Goal: Information Seeking & Learning: Learn about a topic

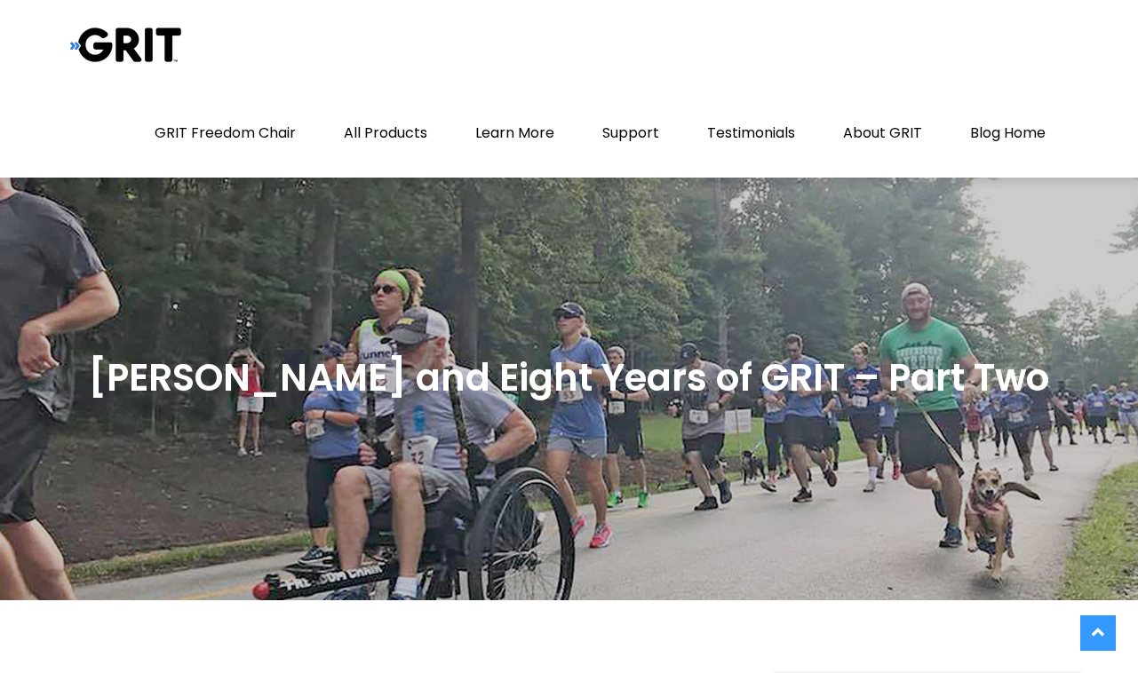
scroll to position [20, 0]
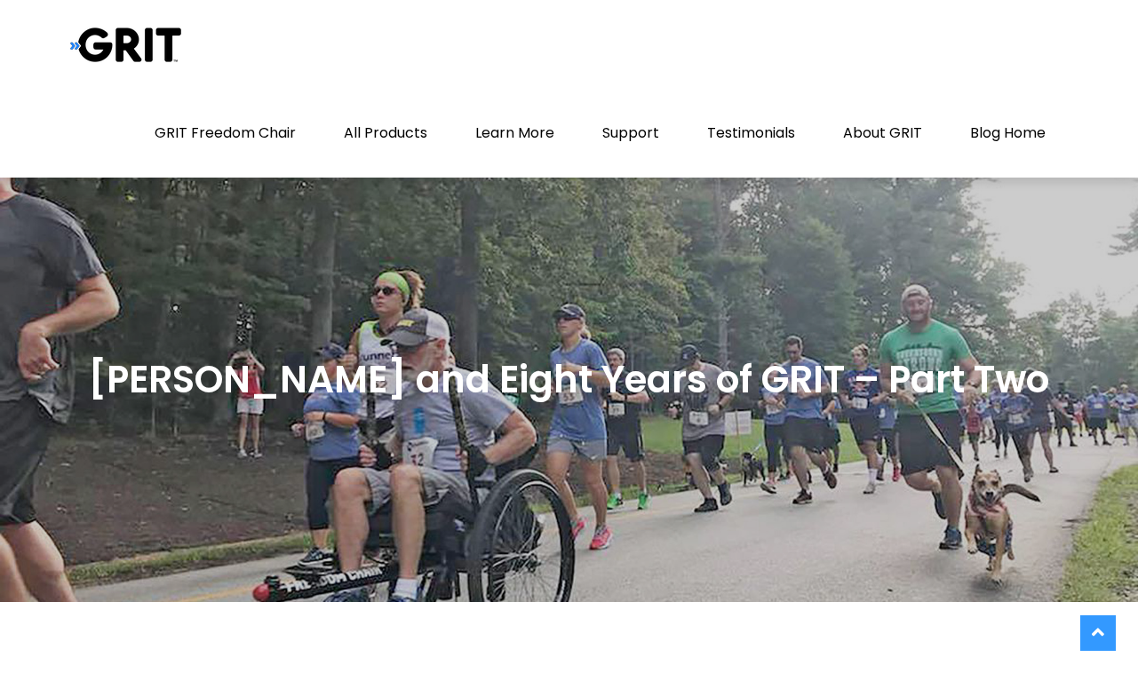
click at [554, 414] on div "[PERSON_NAME] and Eight Years of GRIT – Part Two" at bounding box center [569, 380] width 1024 height 77
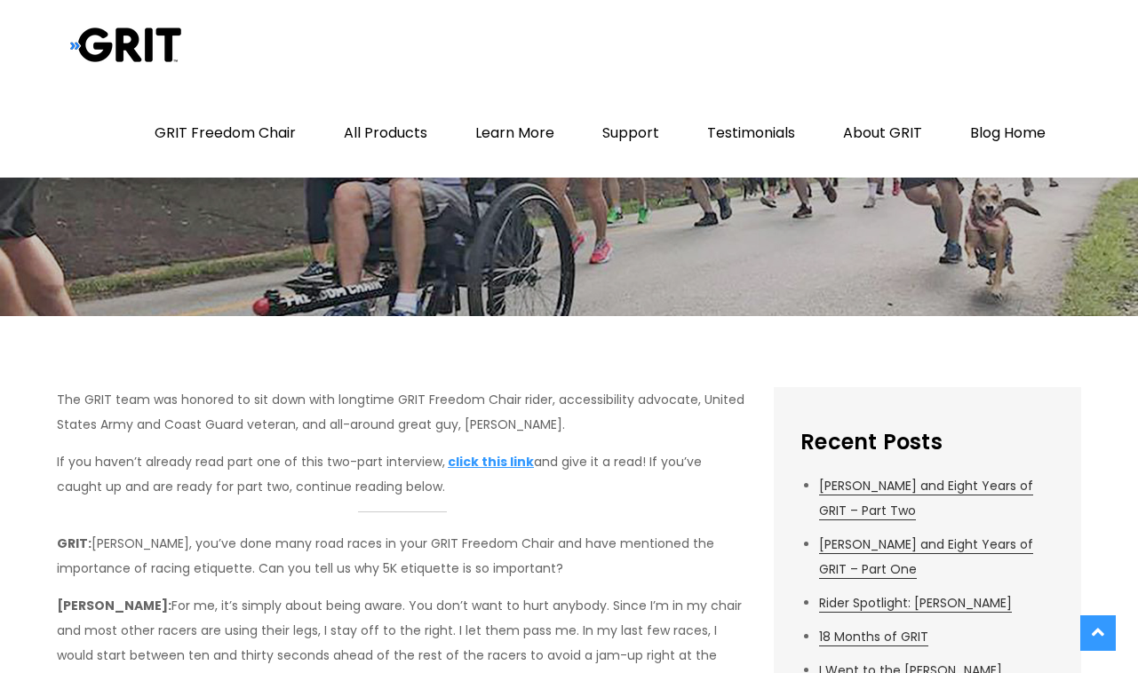
scroll to position [340, 0]
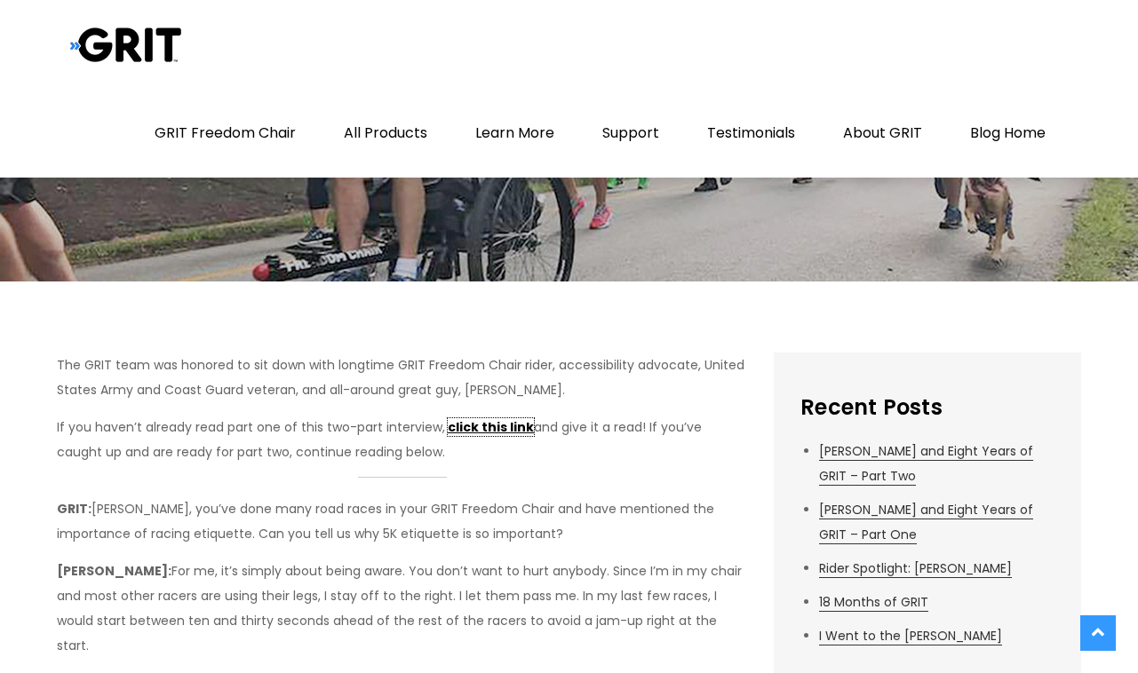
click at [484, 421] on link "click this link" at bounding box center [491, 427] width 86 height 18
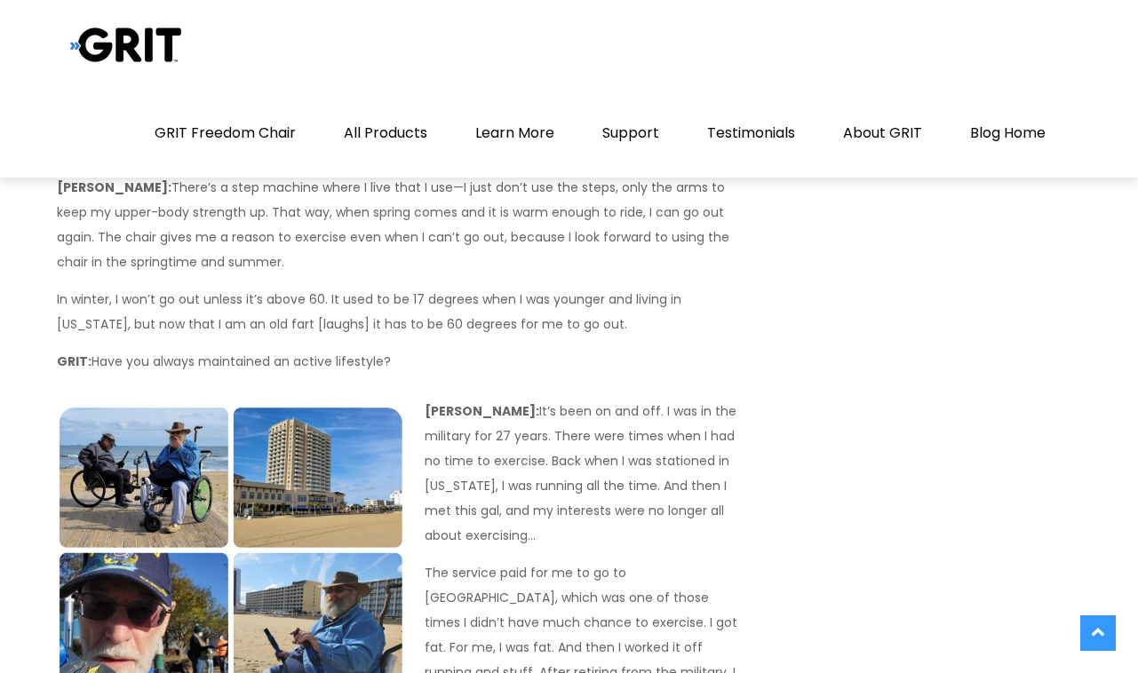
scroll to position [6424, 0]
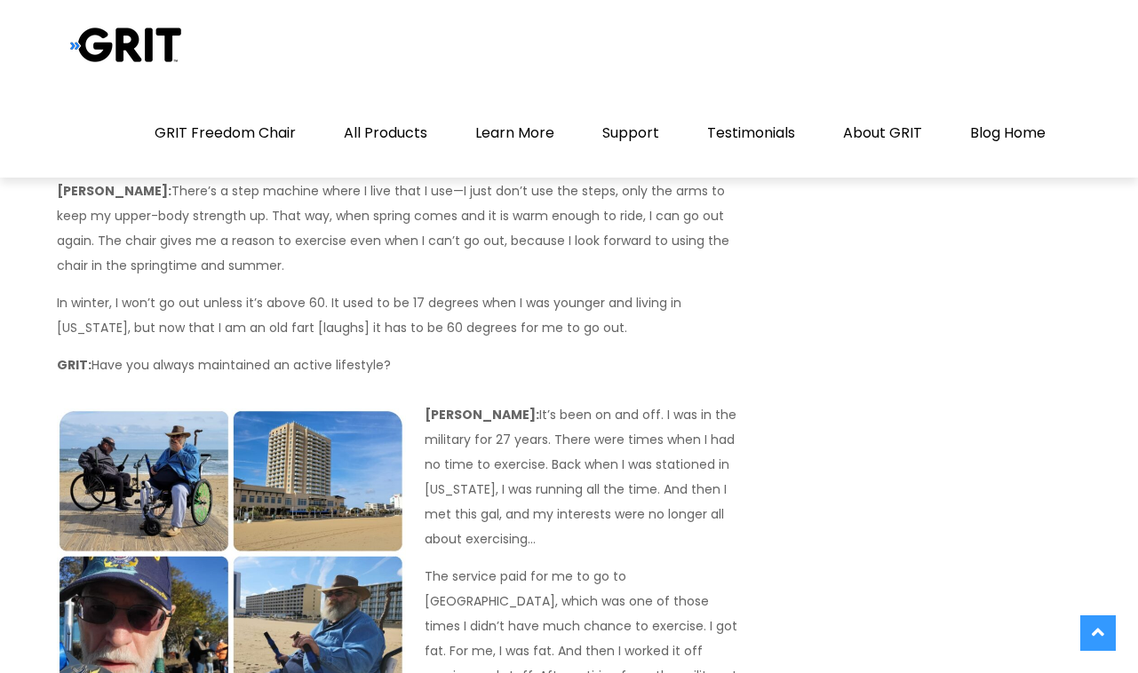
click at [199, 409] on img at bounding box center [231, 627] width 349 height 436
click at [167, 409] on img at bounding box center [231, 627] width 349 height 436
click at [337, 409] on img at bounding box center [231, 627] width 349 height 436
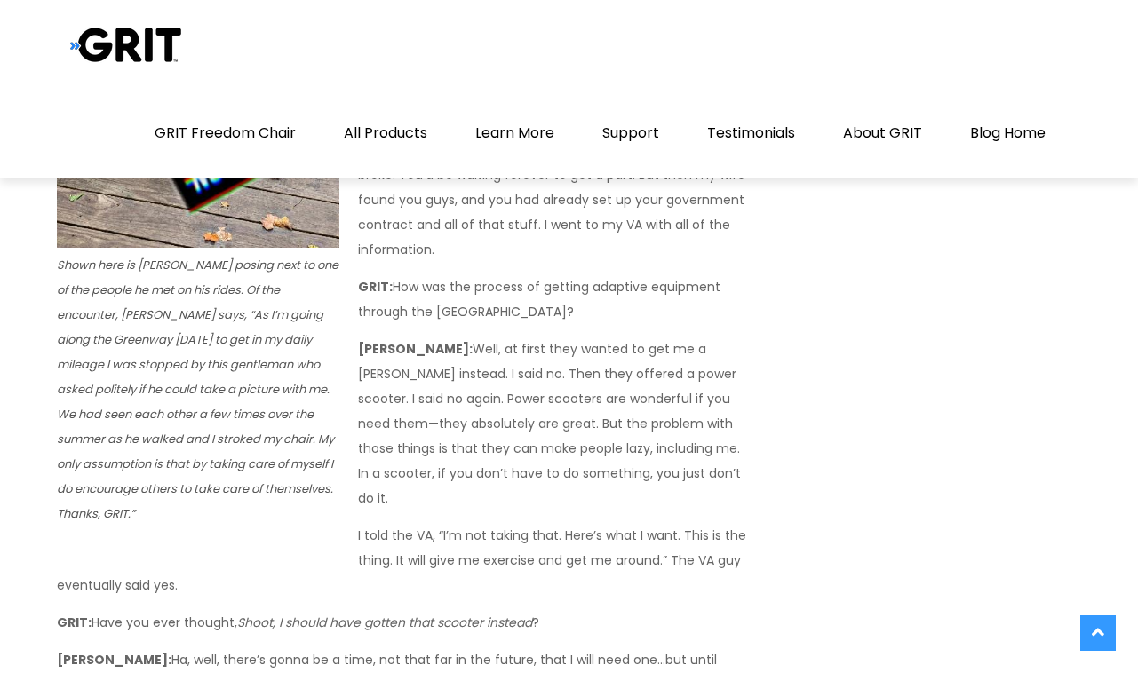
scroll to position [4990, 0]
